Goal: Task Accomplishment & Management: Use online tool/utility

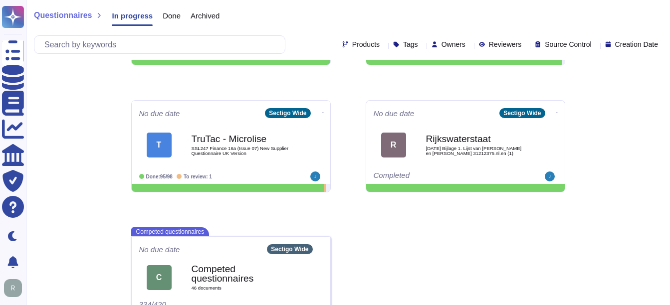
scroll to position [244, 0]
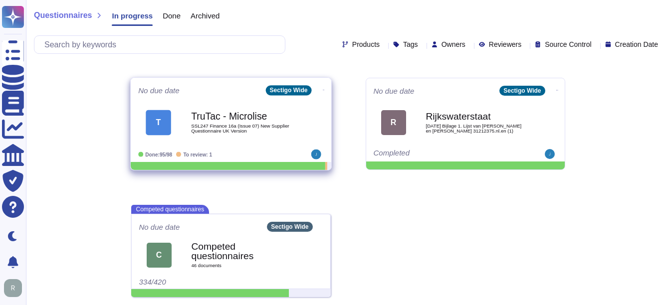
click at [235, 127] on span "SSL247 Finance 16a (Issue 07) New Supplier Questionnaire UK Version" at bounding box center [241, 128] width 101 height 9
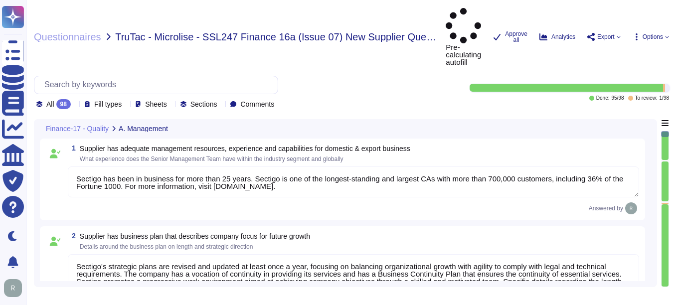
type textarea "Sectigo has been in business for more than 25 years. Sectigo is one of the long…"
type textarea "Sectigo's strategic plans are revised and updated at least once a year, focusin…"
type textarea "Safety is a critical factor at Sectigo, and we prioritize employee health and s…"
type textarea "Management conducts formal reviews of the Information Security Management Syste…"
click at [77, 184] on icon at bounding box center [186, 248] width 223 height 128
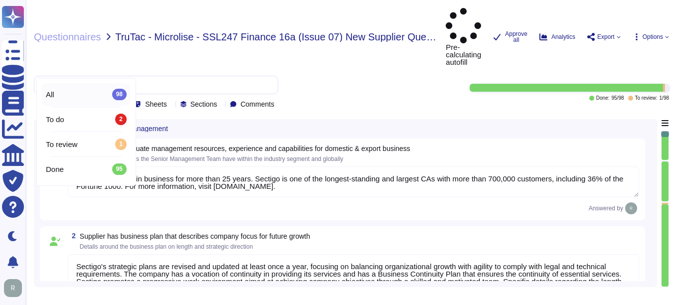
click at [71, 99] on div "All 98" at bounding box center [86, 94] width 81 height 11
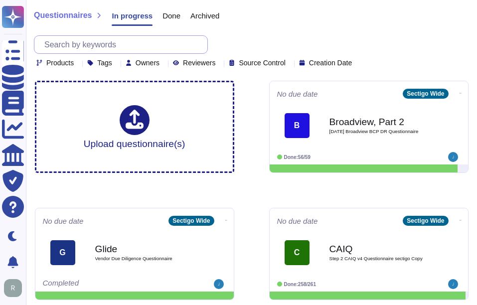
click at [154, 51] on input "text" at bounding box center [123, 44] width 168 height 17
click at [111, 39] on input "text" at bounding box center [123, 44] width 168 height 17
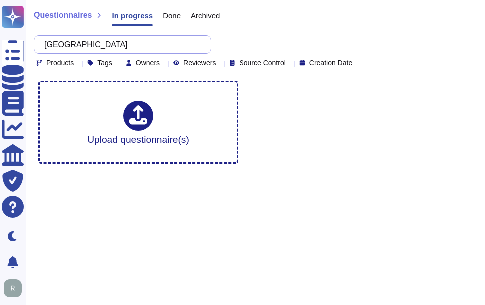
click at [111, 39] on input "Durham" at bounding box center [119, 44] width 161 height 17
type input "Durham"
click at [169, 17] on span "Done" at bounding box center [172, 15] width 18 height 7
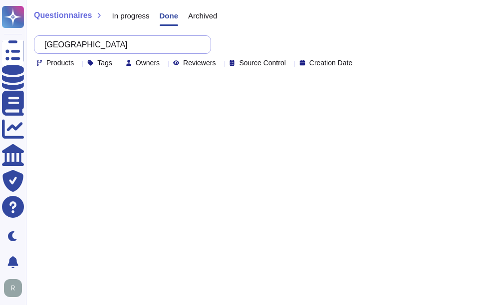
click at [156, 42] on input "Durham" at bounding box center [119, 44] width 161 height 17
click at [215, 12] on span "Archived" at bounding box center [202, 15] width 29 height 7
click at [161, 14] on span "Done" at bounding box center [169, 15] width 18 height 7
click at [145, 13] on span "In progress" at bounding box center [130, 15] width 37 height 7
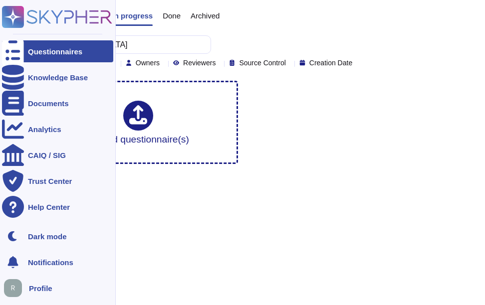
click at [19, 52] on div at bounding box center [13, 51] width 22 height 22
